Goal: Find specific page/section: Find specific page/section

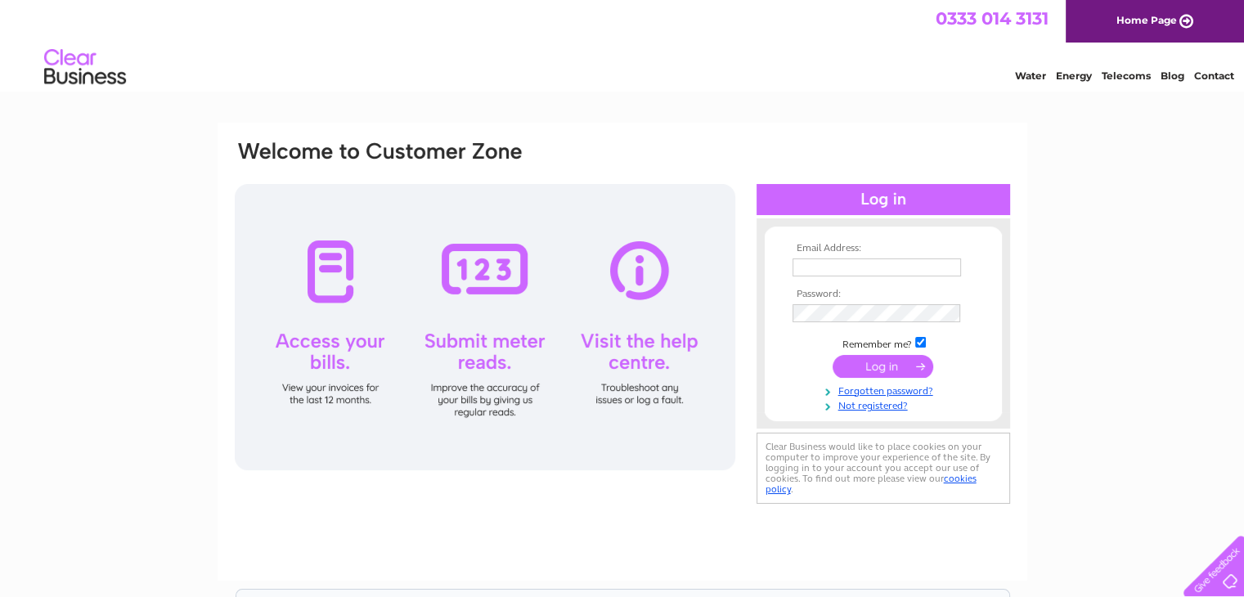
type input "[EMAIL_ADDRESS][DOMAIN_NAME]"
click at [875, 366] on input "submit" at bounding box center [883, 366] width 101 height 23
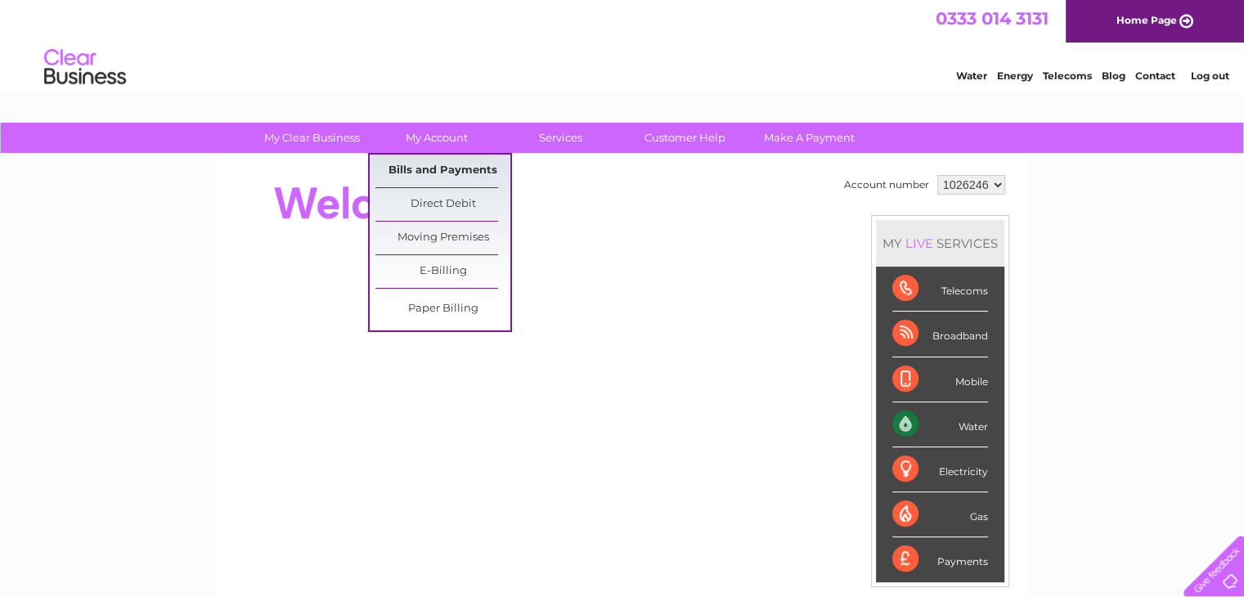
click at [434, 172] on link "Bills and Payments" at bounding box center [443, 171] width 135 height 33
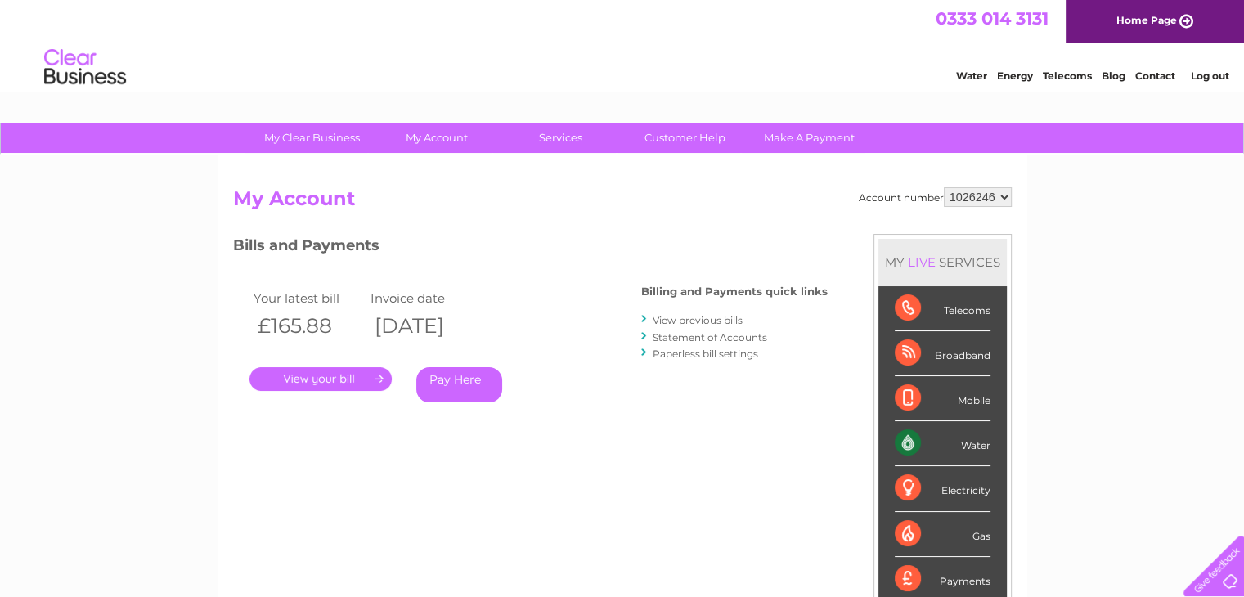
click at [352, 380] on link "." at bounding box center [321, 379] width 142 height 24
